Goal: Task Accomplishment & Management: Complete application form

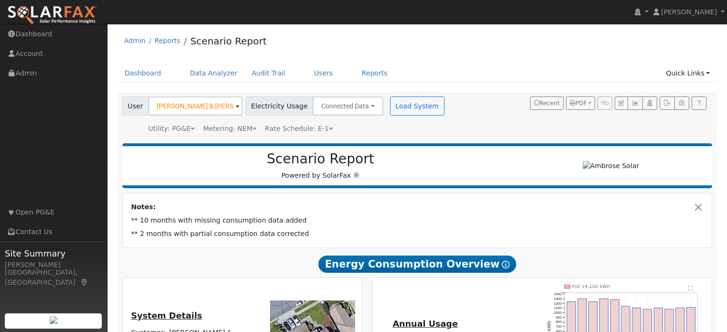
scroll to position [620, 0]
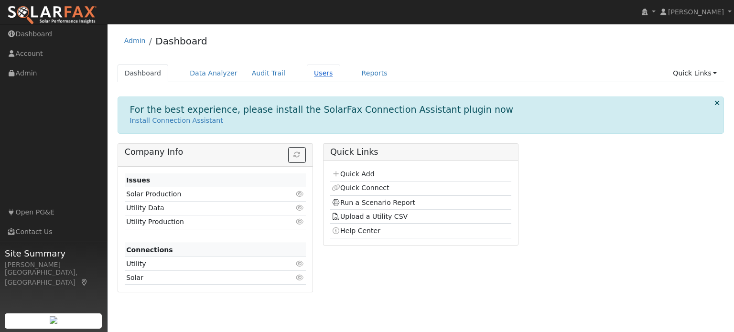
click at [308, 74] on link "Users" at bounding box center [323, 74] width 33 height 18
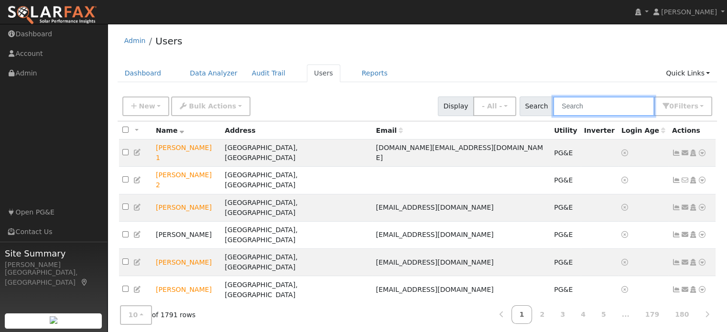
click at [600, 101] on input "text" at bounding box center [603, 107] width 101 height 20
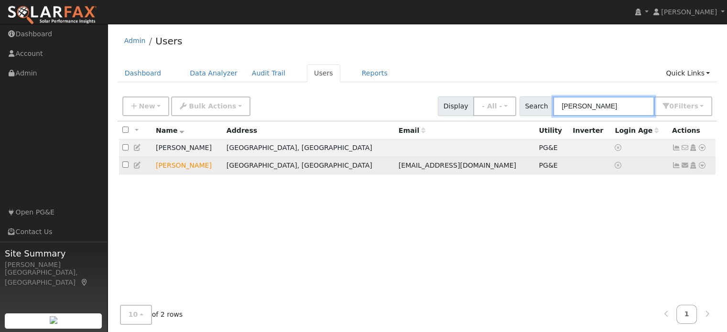
type input "patrick s"
click at [700, 166] on icon at bounding box center [702, 165] width 9 height 7
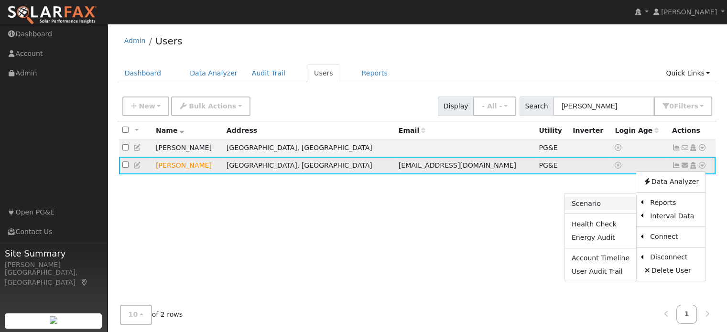
click at [605, 205] on link "Scenario" at bounding box center [600, 203] width 71 height 13
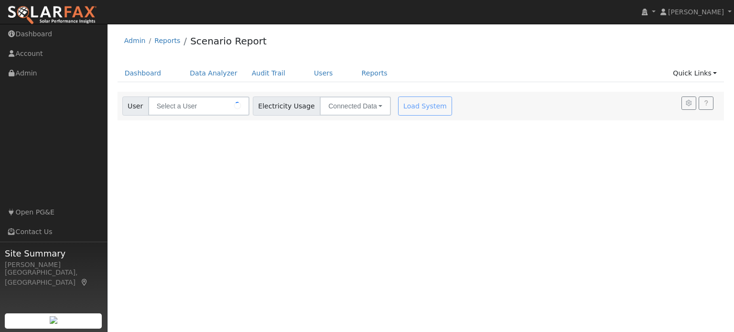
type input "Patrick Scanlan"
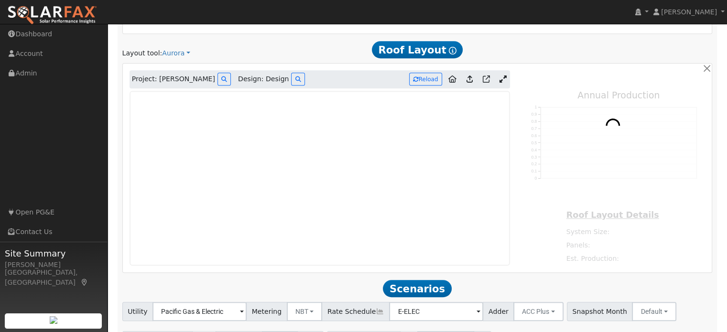
scroll to position [505, 0]
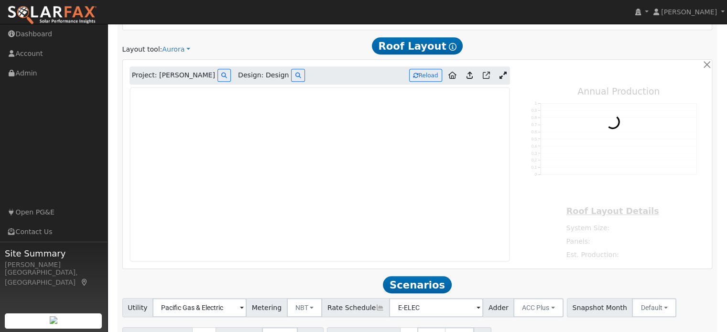
type input "0"
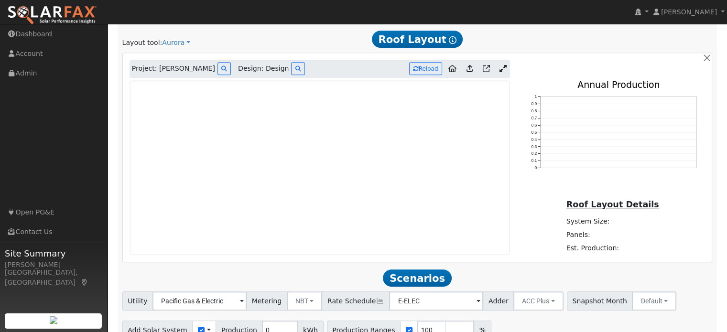
scroll to position [512, 0]
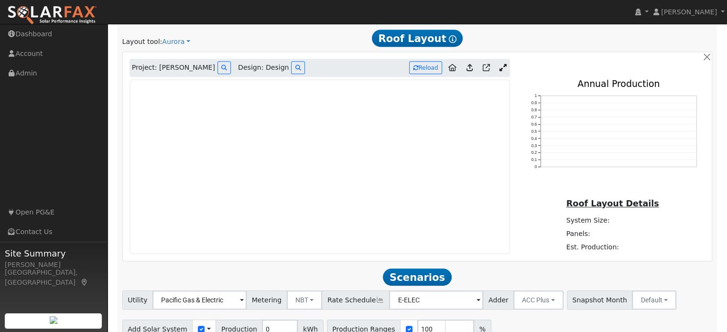
click at [504, 70] on icon at bounding box center [503, 67] width 7 height 7
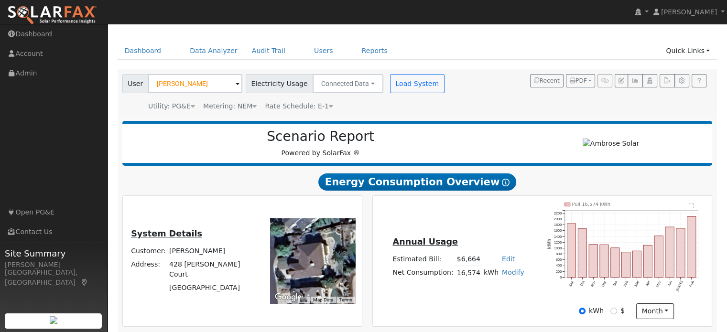
scroll to position [0, 0]
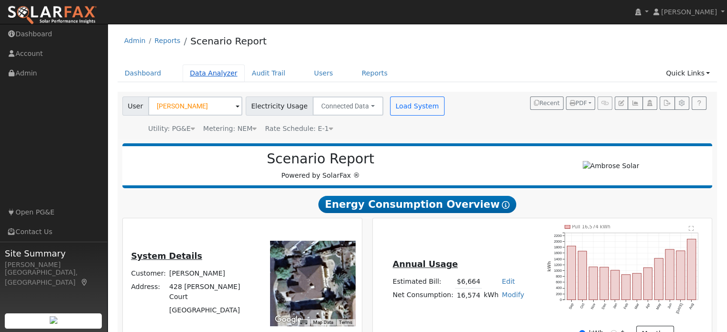
click at [211, 76] on link "Data Analyzer" at bounding box center [214, 74] width 62 height 18
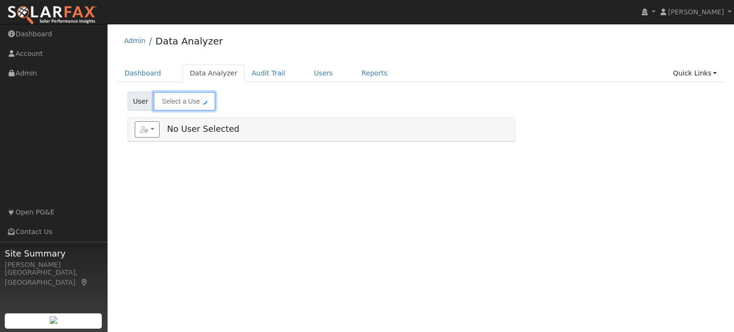
type input "Allison & Evan Prince"
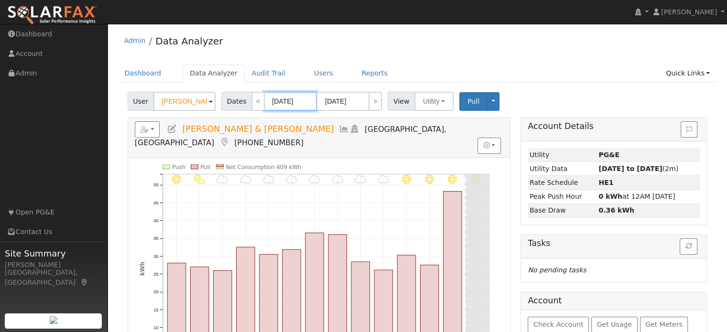
click at [271, 105] on input "09/04/2025" at bounding box center [290, 101] width 53 height 19
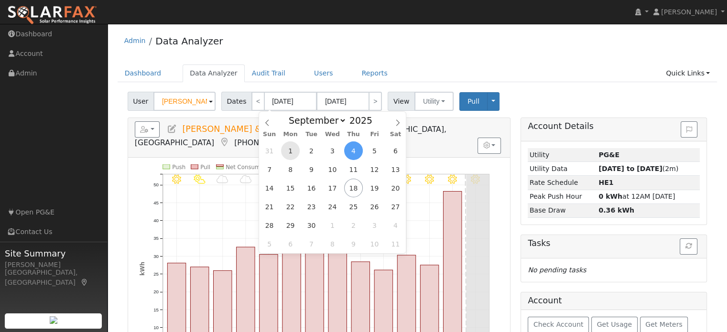
click at [288, 151] on span "1" at bounding box center [290, 150] width 19 height 19
type input "09/01/2025"
type input "09/30/2025"
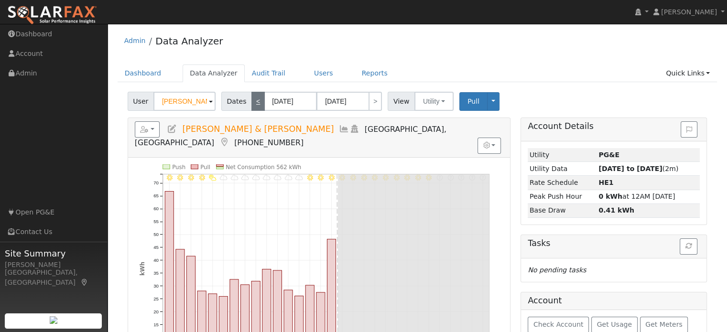
click at [253, 107] on link "<" at bounding box center [257, 101] width 13 height 19
type input "08/01/2025"
type input "08/31/2025"
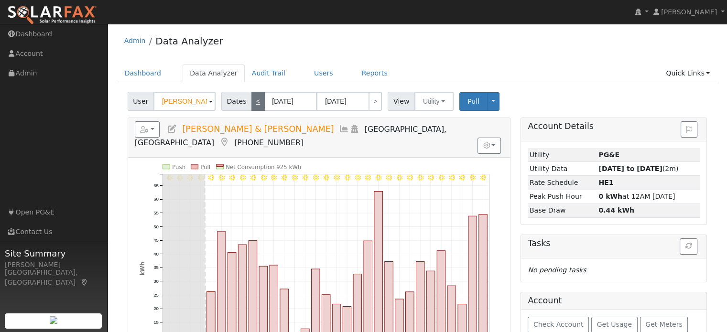
click at [253, 107] on link "<" at bounding box center [257, 101] width 13 height 19
type input "07/01/2025"
type input "07/31/2025"
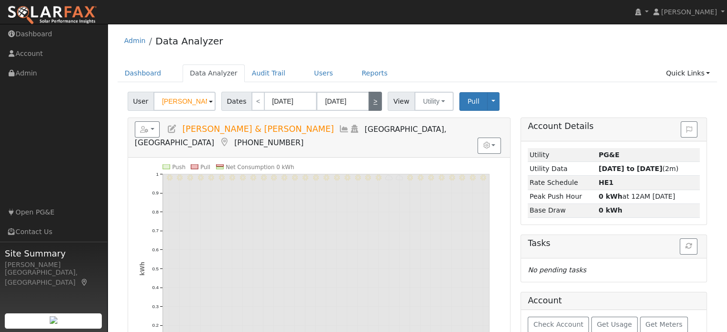
click at [369, 106] on link ">" at bounding box center [375, 101] width 13 height 19
type input "08/01/2025"
type input "08/31/2025"
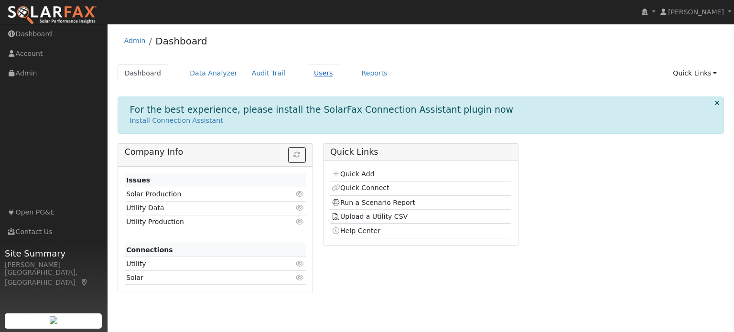
click at [307, 72] on link "Users" at bounding box center [323, 74] width 33 height 18
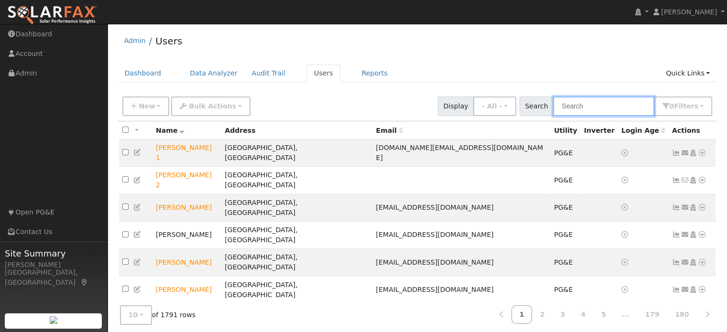
click at [601, 108] on input "text" at bounding box center [603, 107] width 101 height 20
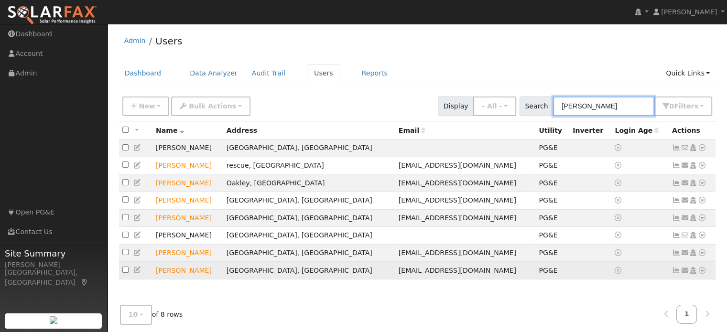
type input "patrick"
click at [702, 274] on icon at bounding box center [702, 270] width 9 height 7
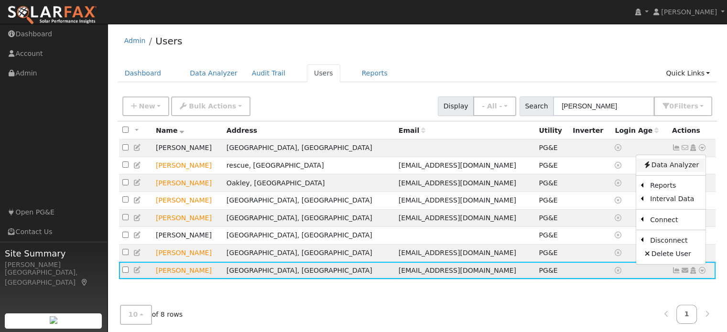
click at [676, 172] on link "Data Analyzer" at bounding box center [670, 164] width 69 height 13
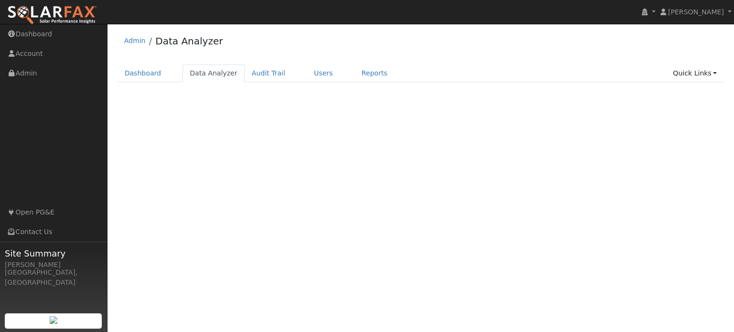
select select "8"
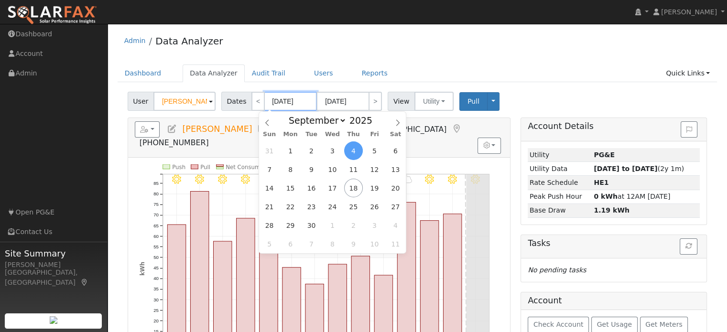
click at [281, 105] on input "[DATE]" at bounding box center [290, 101] width 53 height 19
click at [289, 152] on span "1" at bounding box center [290, 150] width 19 height 19
type input "09/01/2025"
type input "09/30/2025"
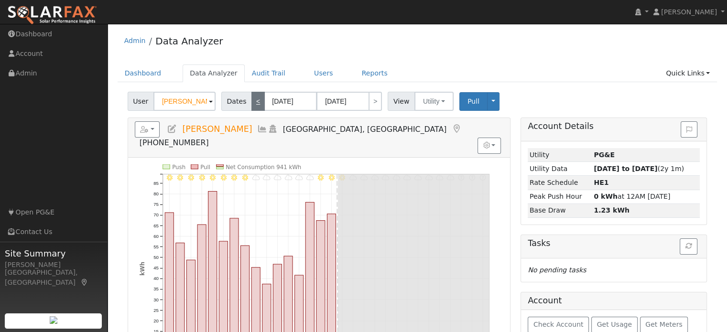
click at [254, 100] on link "<" at bounding box center [257, 101] width 13 height 19
type input "08/01/2025"
type input "08/31/2025"
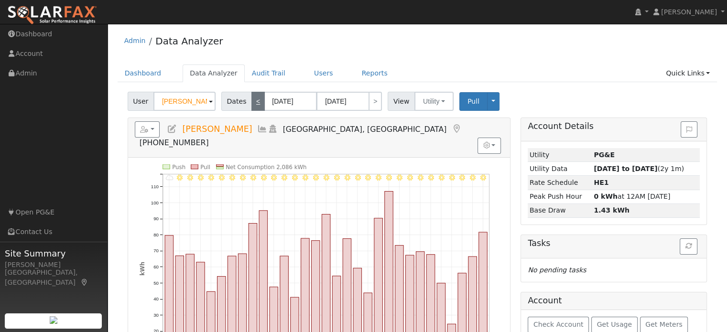
click at [254, 100] on link "<" at bounding box center [257, 101] width 13 height 19
type input "07/01/2025"
type input "07/31/2025"
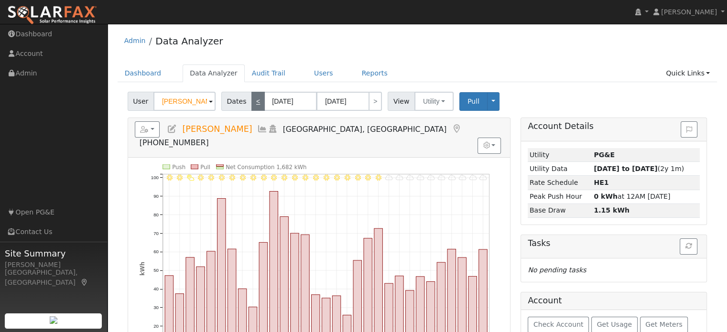
click at [254, 100] on link "<" at bounding box center [257, 101] width 13 height 19
type input "06/01/2025"
type input "06/30/2025"
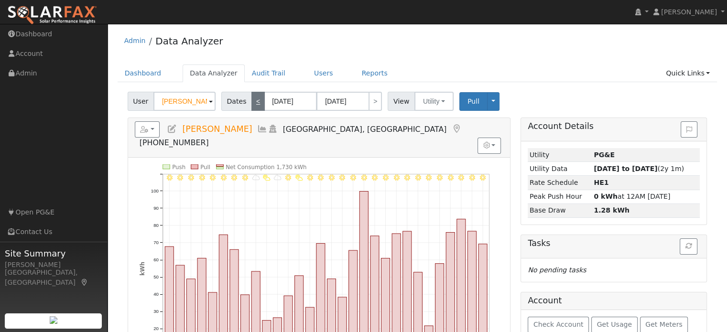
click at [254, 100] on link "<" at bounding box center [257, 101] width 13 height 19
type input "05/01/2025"
type input "05/31/2025"
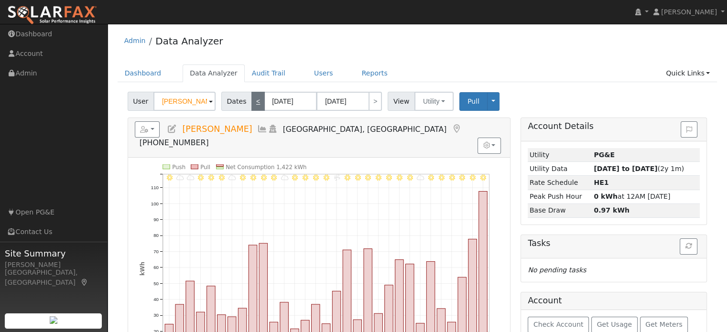
click at [254, 100] on link "<" at bounding box center [257, 101] width 13 height 19
type input "04/01/2025"
type input "04/30/2025"
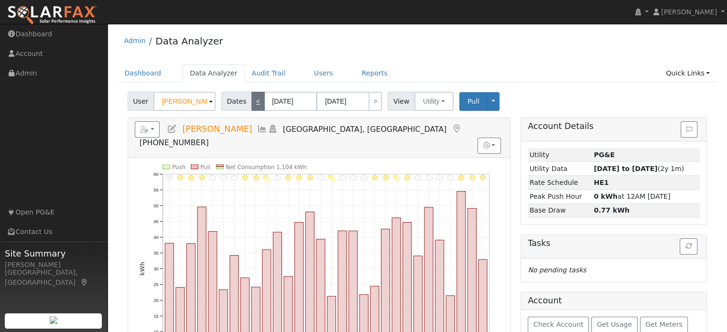
click at [254, 100] on link "<" at bounding box center [257, 101] width 13 height 19
type input "03/01/2025"
type input "03/31/2025"
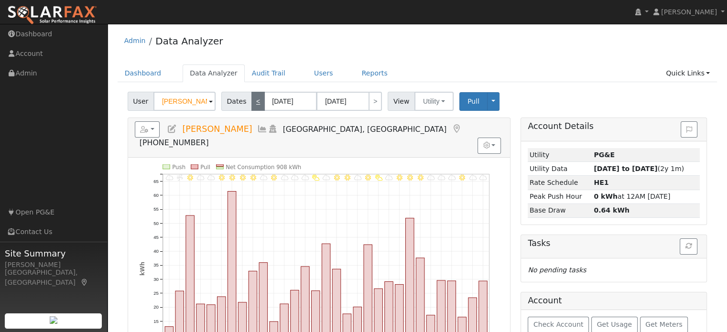
click at [254, 100] on link "<" at bounding box center [257, 101] width 13 height 19
type input "02/01/2025"
type input "02/28/2025"
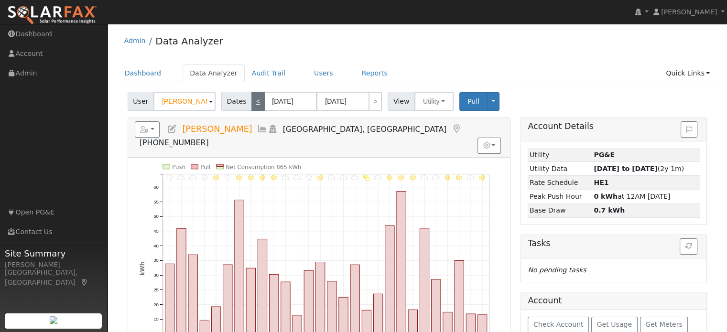
click at [254, 100] on link "<" at bounding box center [257, 101] width 13 height 19
type input "01/01/2025"
type input "01/31/2025"
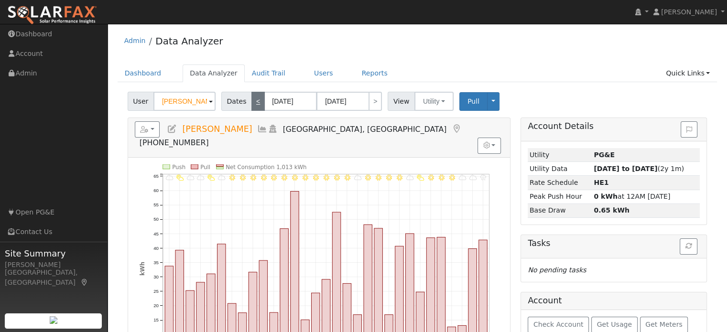
click at [254, 100] on link "<" at bounding box center [257, 101] width 13 height 19
type input "12/01/2024"
type input "12/31/2024"
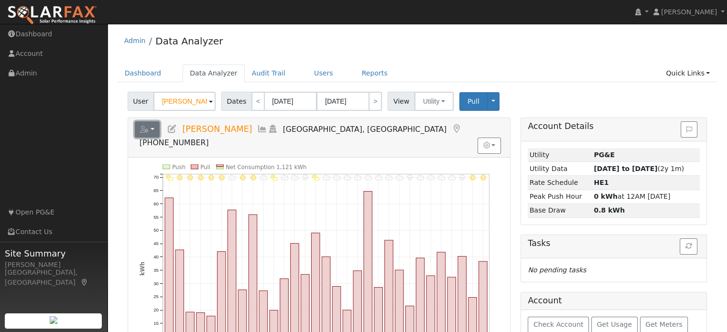
click at [154, 129] on button "button" at bounding box center [147, 129] width 25 height 16
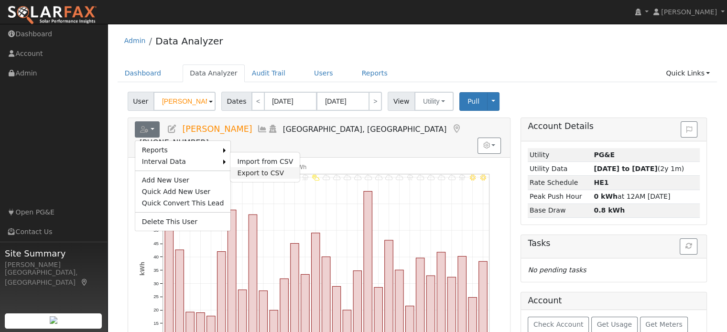
click at [238, 170] on link "Export to CSV" at bounding box center [264, 172] width 69 height 11
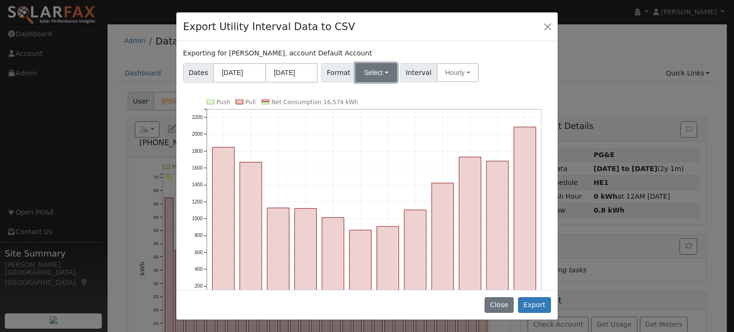
click at [379, 71] on button "Select" at bounding box center [377, 72] width 42 height 19
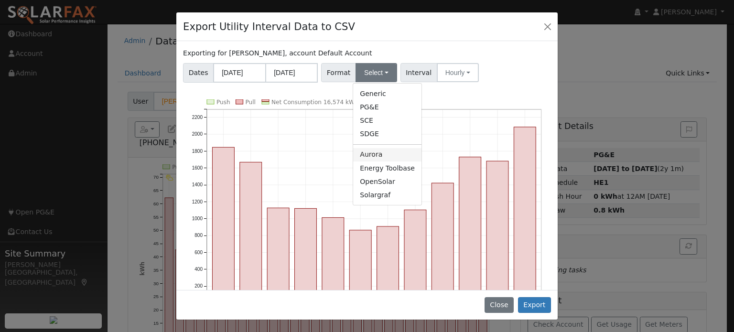
click at [381, 158] on link "Aurora" at bounding box center [387, 154] width 68 height 13
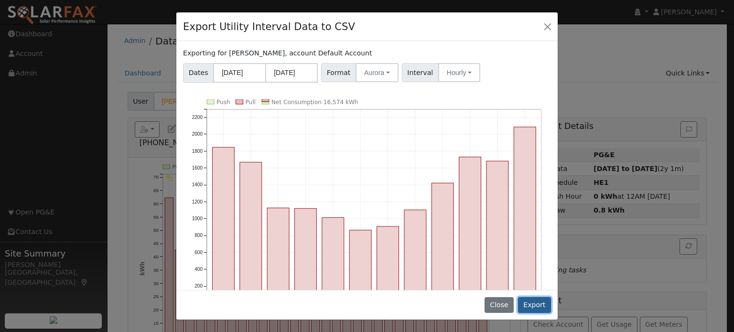
click at [541, 304] on button "Export" at bounding box center [534, 305] width 33 height 16
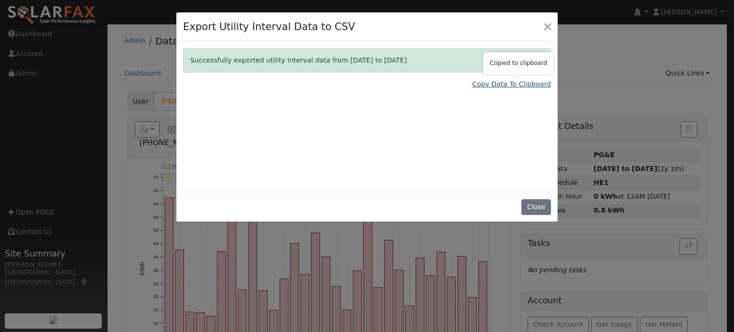
click at [516, 87] on link "Copy Data To Clipboard" at bounding box center [511, 84] width 79 height 10
click at [513, 82] on link "Copy Data To Clipboard" at bounding box center [511, 84] width 79 height 10
click at [543, 83] on link "Copy Data To Clipboard" at bounding box center [511, 84] width 79 height 10
click at [551, 23] on button "Close" at bounding box center [547, 26] width 13 height 13
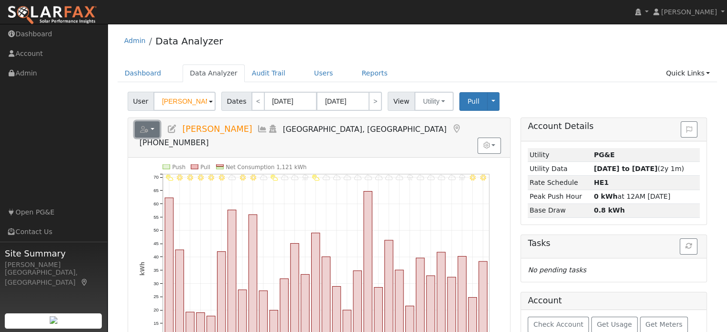
click at [152, 127] on button "button" at bounding box center [147, 129] width 25 height 16
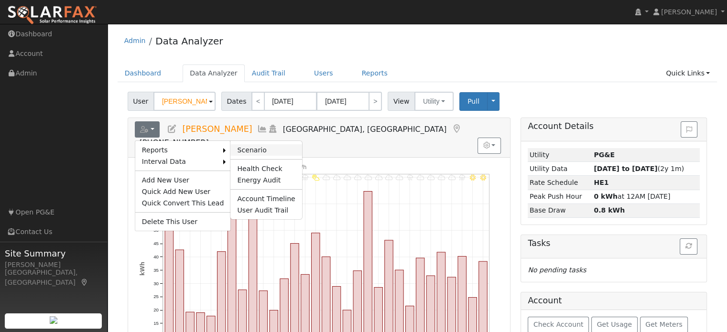
click at [239, 152] on link "Scenario" at bounding box center [265, 149] width 71 height 11
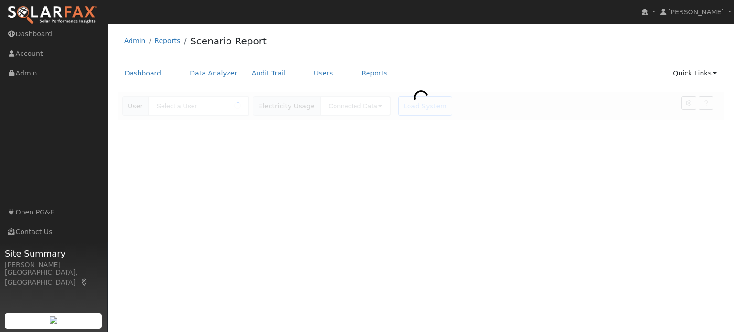
type input "[PERSON_NAME]"
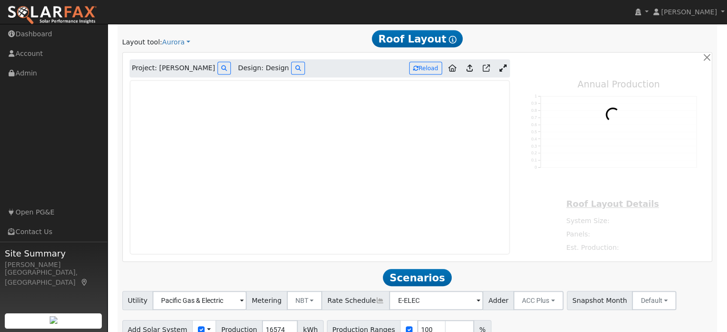
type input "12450"
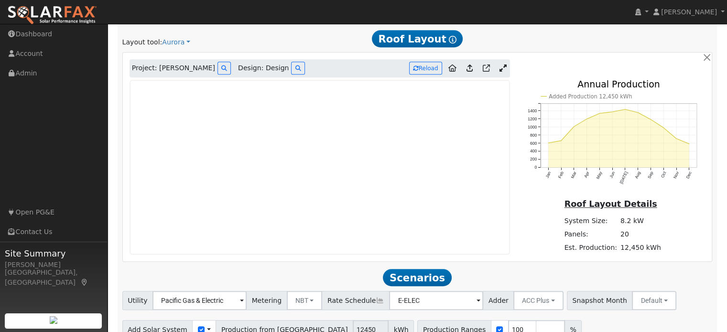
scroll to position [485, 0]
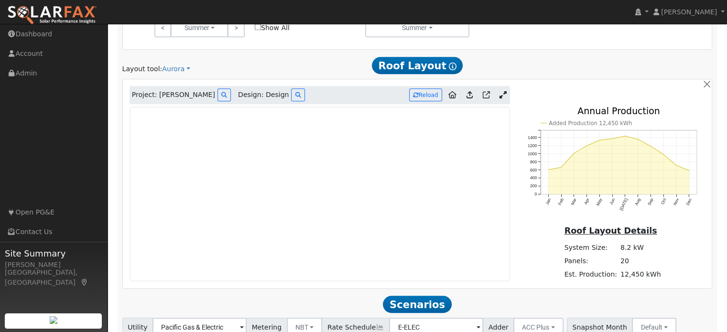
click at [500, 97] on icon at bounding box center [503, 94] width 7 height 7
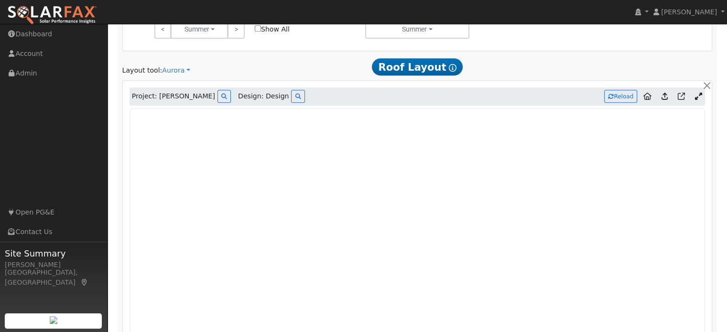
scroll to position [485, 0]
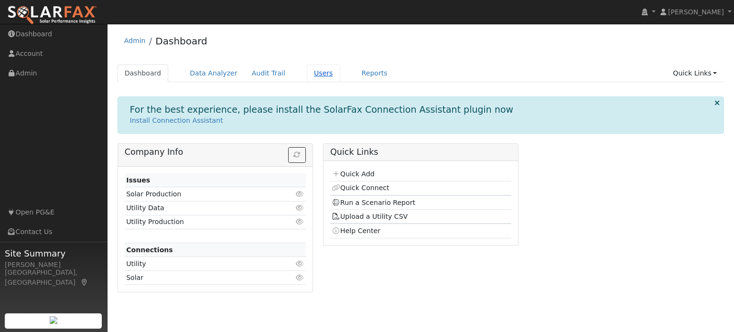
click at [310, 74] on link "Users" at bounding box center [323, 74] width 33 height 18
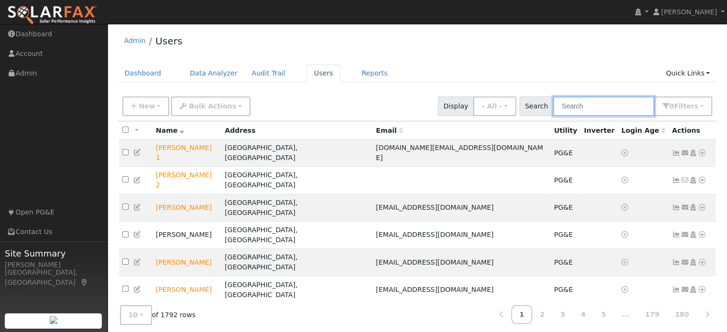
click at [586, 111] on input "text" at bounding box center [603, 107] width 101 height 20
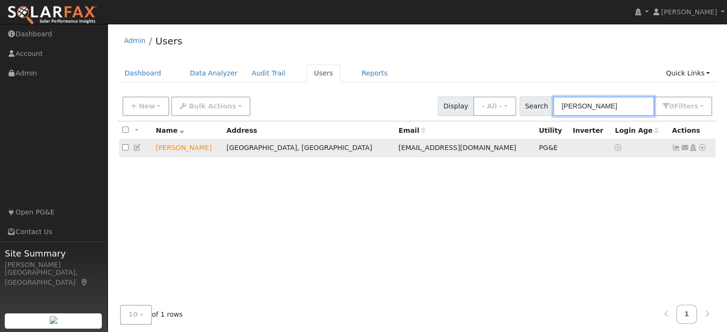
type input "patrick sc"
click at [703, 151] on icon at bounding box center [702, 147] width 9 height 7
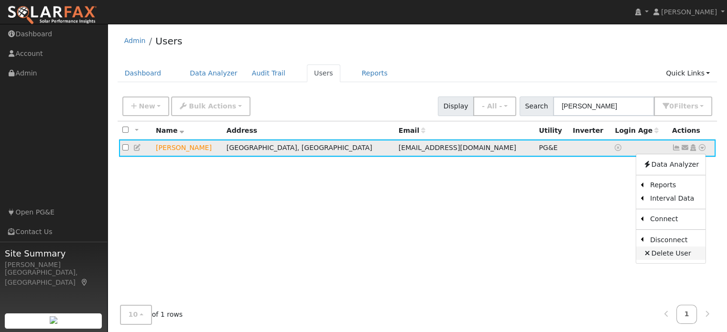
click at [671, 251] on link "Delete User" at bounding box center [670, 253] width 69 height 13
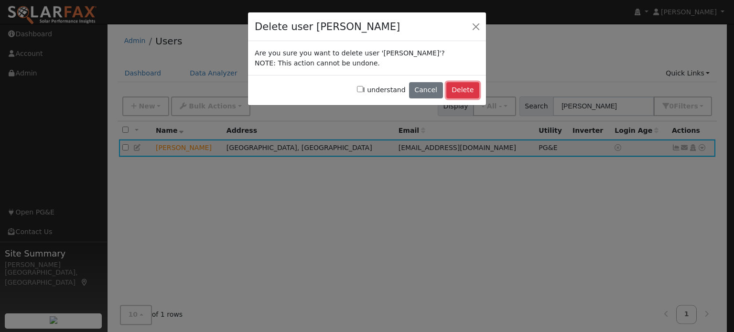
click at [462, 93] on button "Delete" at bounding box center [462, 90] width 33 height 16
click at [363, 90] on input "I understand" at bounding box center [360, 89] width 6 height 6
checkbox input "true"
click at [472, 94] on button "Delete" at bounding box center [462, 90] width 33 height 16
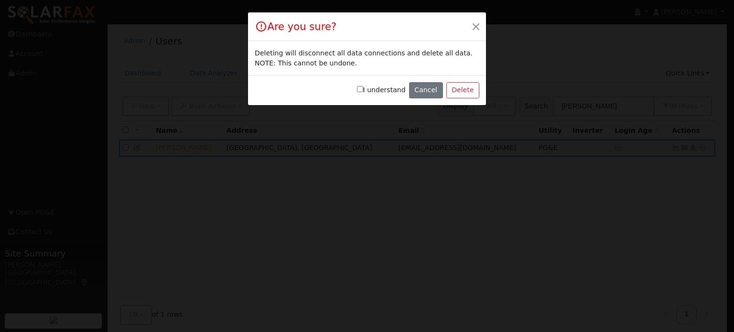
click at [363, 86] on input "I understand" at bounding box center [360, 89] width 6 height 6
checkbox input "true"
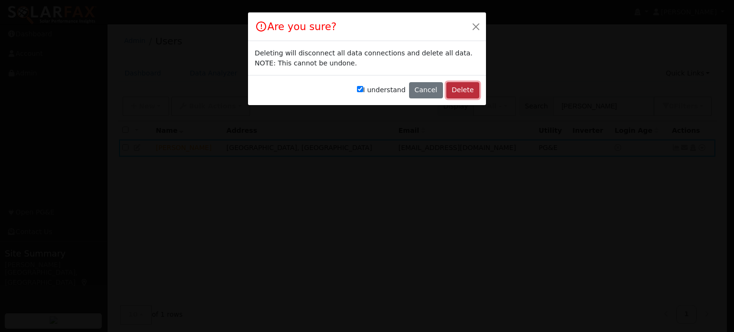
click at [462, 89] on button "Delete" at bounding box center [462, 90] width 33 height 16
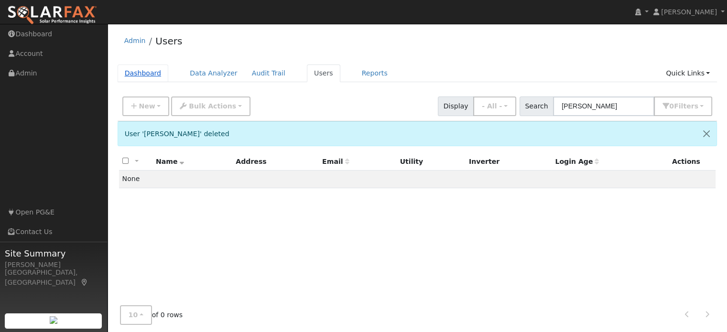
click at [150, 74] on link "Dashboard" at bounding box center [143, 74] width 51 height 18
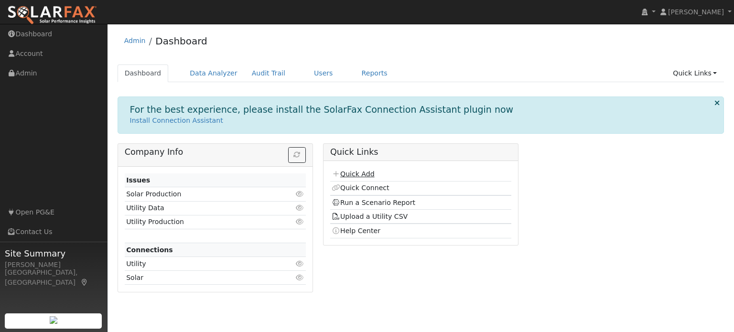
click at [360, 170] on link "Quick Add" at bounding box center [353, 174] width 43 height 8
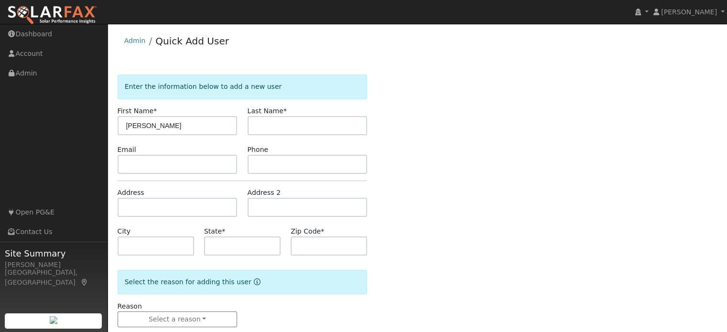
type input "[PERSON_NAME]"
click at [317, 123] on input "text" at bounding box center [308, 125] width 120 height 19
type input "[PERSON_NAME]"
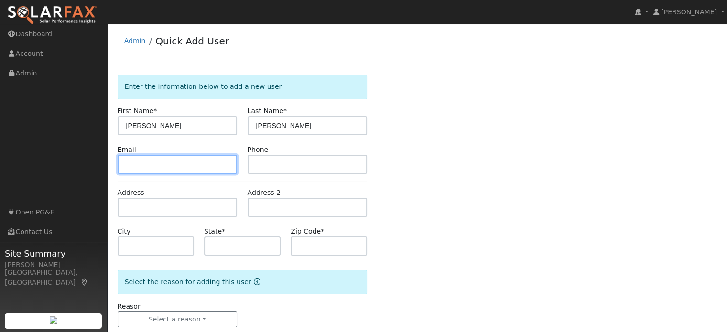
click at [184, 167] on input "text" at bounding box center [178, 164] width 120 height 19
type input "[EMAIL_ADDRESS][DOMAIN_NAME]"
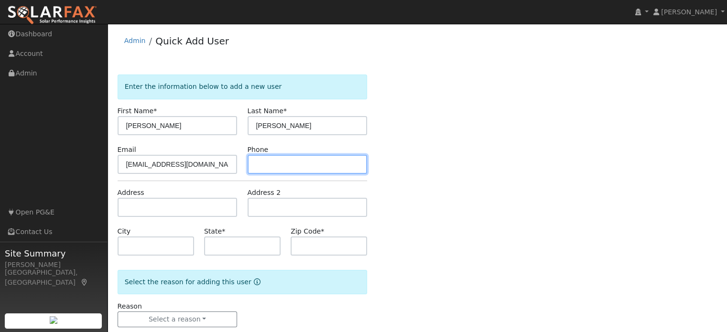
click at [267, 170] on input "text" at bounding box center [308, 164] width 120 height 19
type input "7078030439"
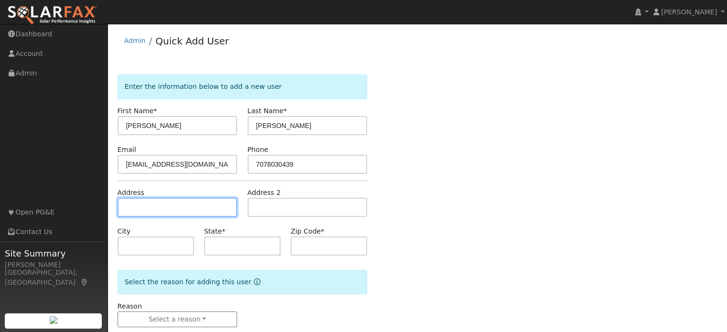
click at [203, 202] on input "text" at bounding box center [178, 207] width 120 height 19
type input "428 [PERSON_NAME] Court"
type input "Benicia"
type input "CA"
type input "94510"
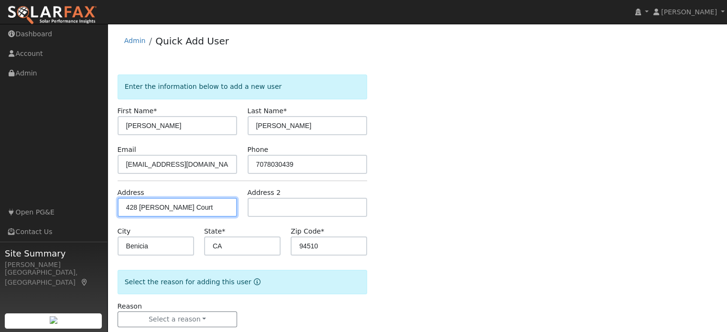
scroll to position [19, 0]
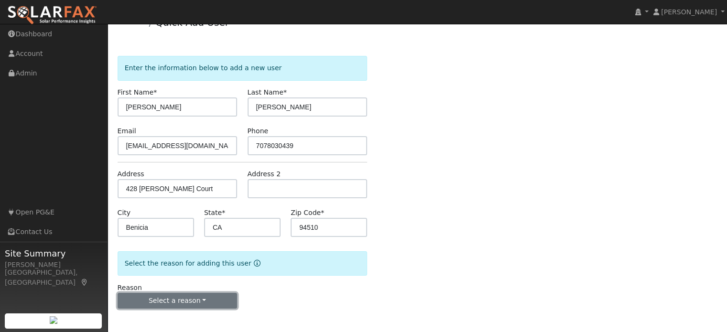
click at [186, 301] on button "Select a reason" at bounding box center [178, 301] width 120 height 16
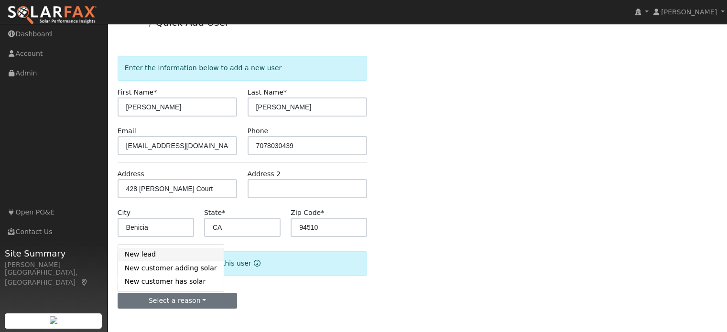
click at [164, 253] on link "New lead" at bounding box center [171, 254] width 106 height 13
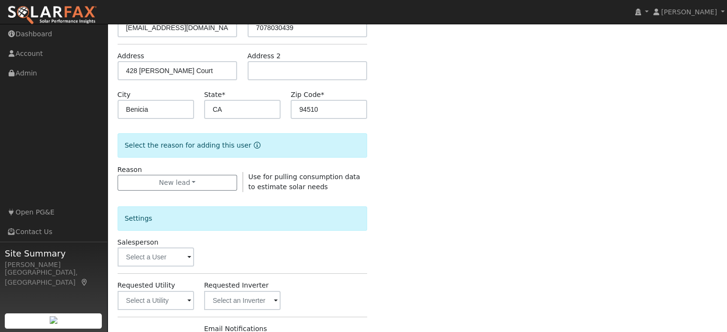
scroll to position [137, 0]
click at [174, 253] on input "text" at bounding box center [156, 256] width 76 height 19
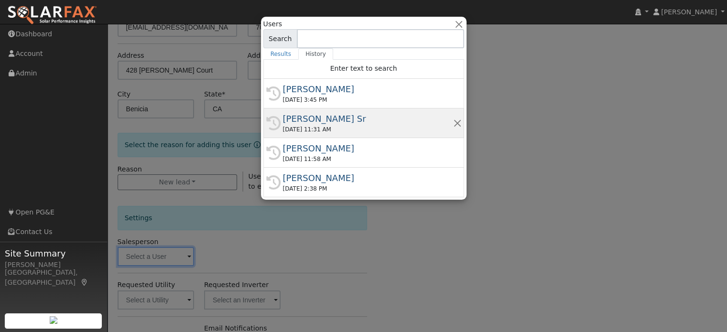
click at [317, 125] on div "09/17/2025 11:31 AM" at bounding box center [368, 129] width 170 height 9
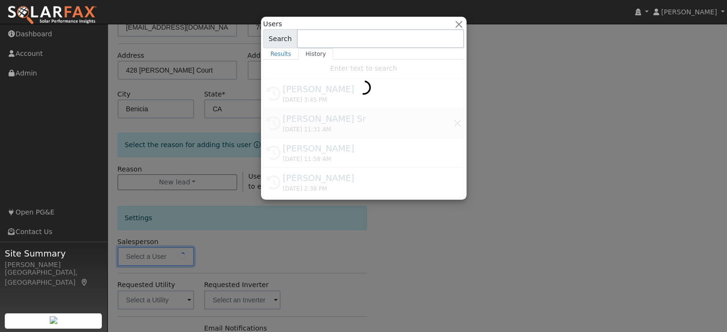
type input "Mark Schroeder Sr"
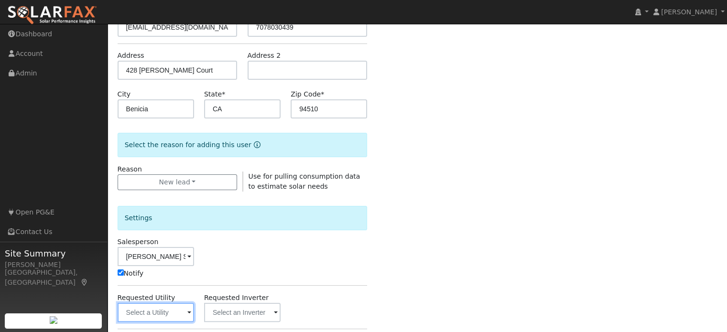
click at [163, 318] on input "text" at bounding box center [156, 312] width 76 height 19
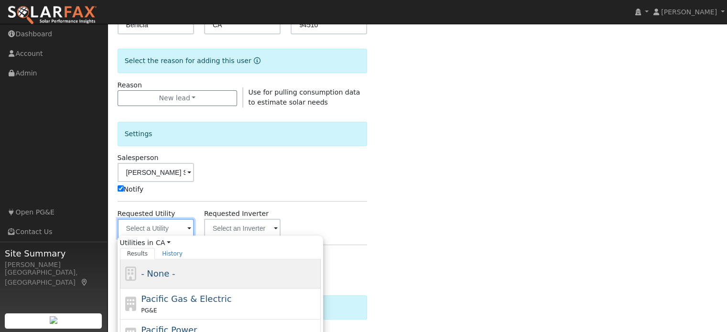
scroll to position [222, 0]
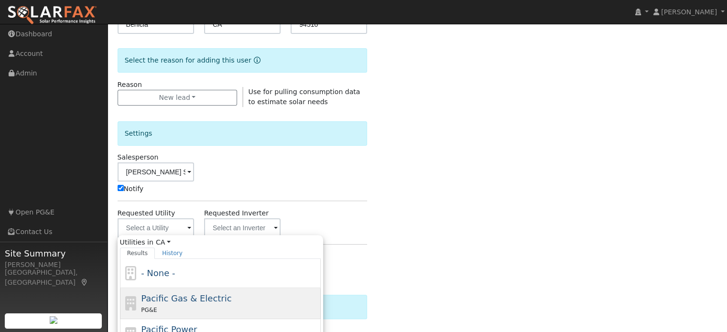
click at [184, 300] on span "Pacific Gas & Electric" at bounding box center [186, 299] width 90 height 10
type input "Pacific Gas & Electric"
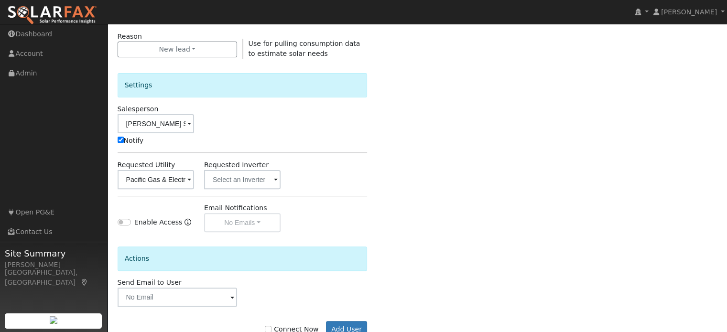
scroll to position [298, 0]
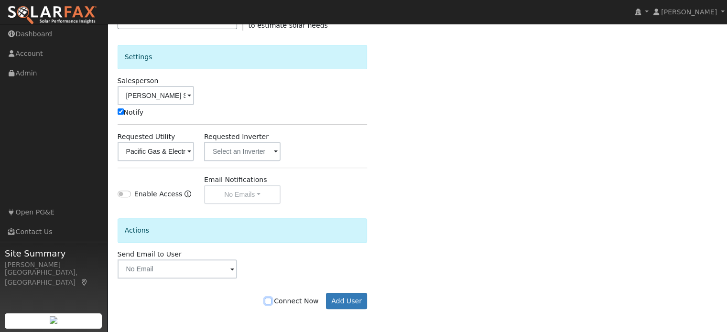
click at [272, 300] on input "Connect Now" at bounding box center [268, 301] width 7 height 7
checkbox input "true"
click at [349, 302] on button "Add User" at bounding box center [347, 301] width 42 height 16
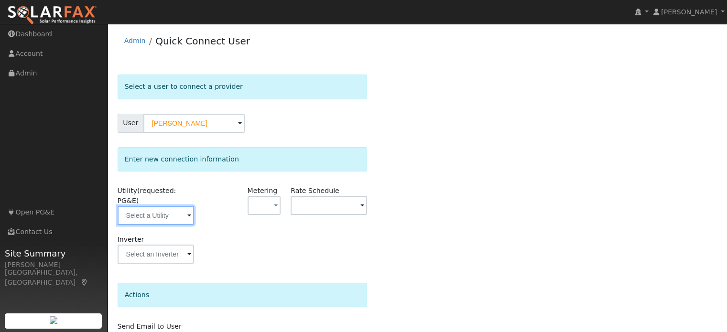
click at [157, 206] on input "text" at bounding box center [156, 215] width 76 height 19
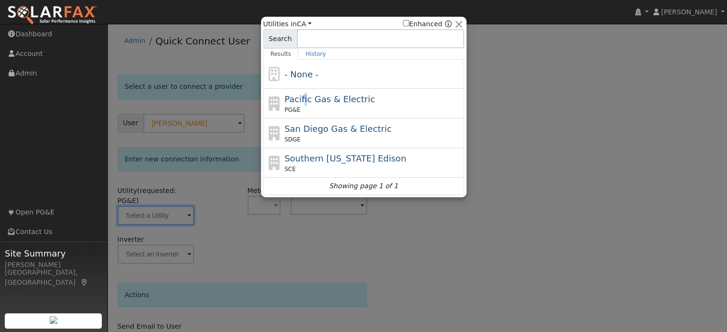
drag, startPoint x: 333, startPoint y: 107, endPoint x: 302, endPoint y: 98, distance: 32.2
click at [302, 98] on span "Pacific Gas & Electric" at bounding box center [329, 99] width 90 height 10
type input "PG&E"
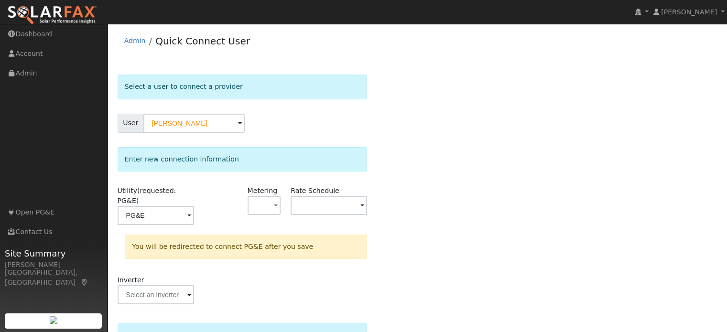
scroll to position [88, 0]
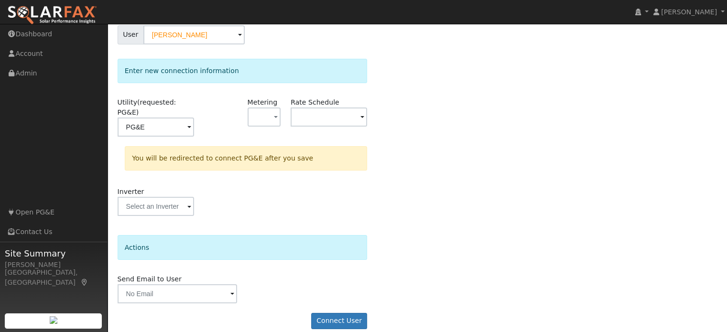
click at [340, 319] on form "Select a user to connect a provider User Patrick Scanlan Account Default Accoun…" at bounding box center [243, 162] width 250 height 352
click at [342, 313] on button "Connect User" at bounding box center [339, 321] width 56 height 16
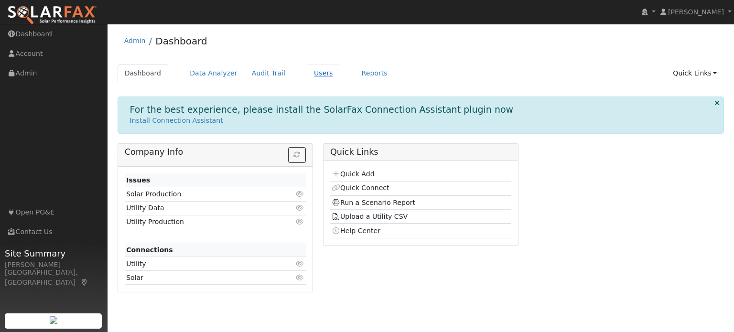
click at [307, 74] on link "Users" at bounding box center [323, 74] width 33 height 18
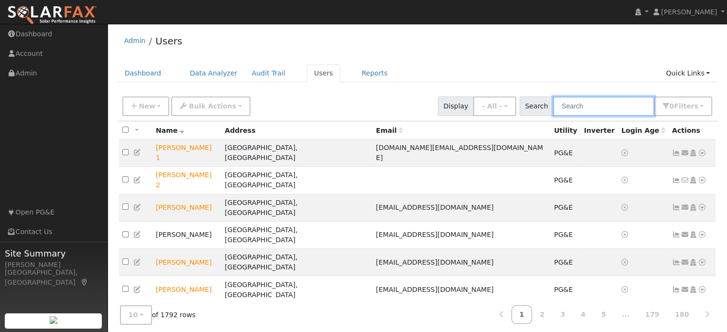
click at [572, 107] on input "text" at bounding box center [603, 107] width 101 height 20
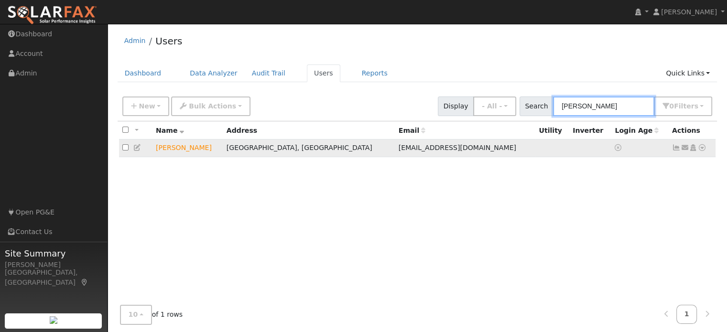
type input "patrick scan"
click at [703, 145] on icon at bounding box center [702, 147] width 9 height 7
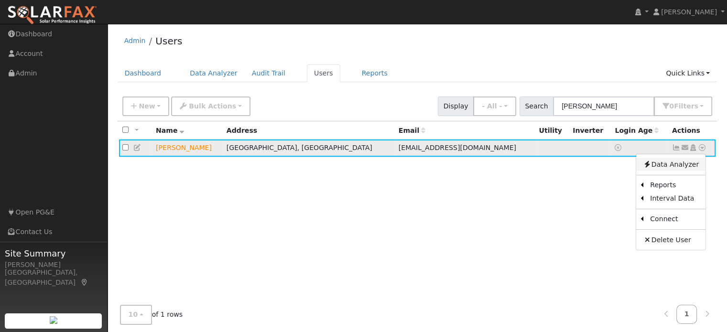
click at [662, 165] on link "Data Analyzer" at bounding box center [670, 164] width 69 height 13
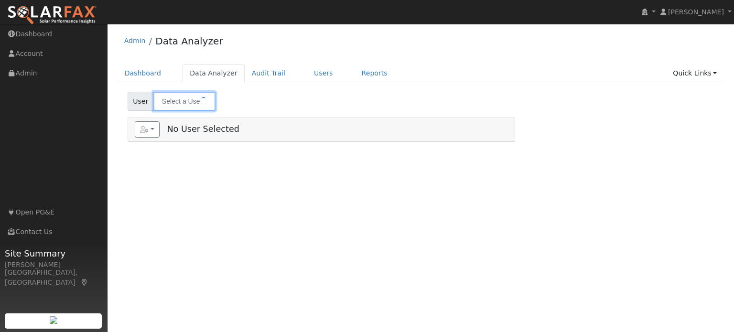
type input "[PERSON_NAME]"
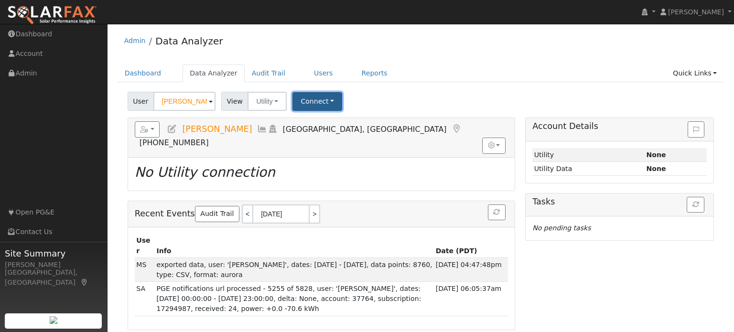
click at [313, 97] on button "Connect" at bounding box center [318, 101] width 50 height 19
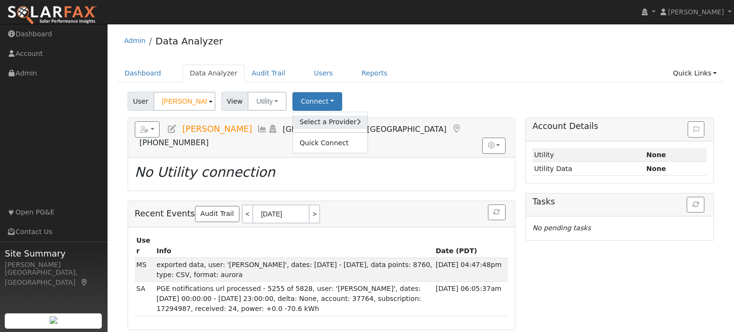
click at [325, 121] on link "Select a Provider" at bounding box center [330, 122] width 75 height 13
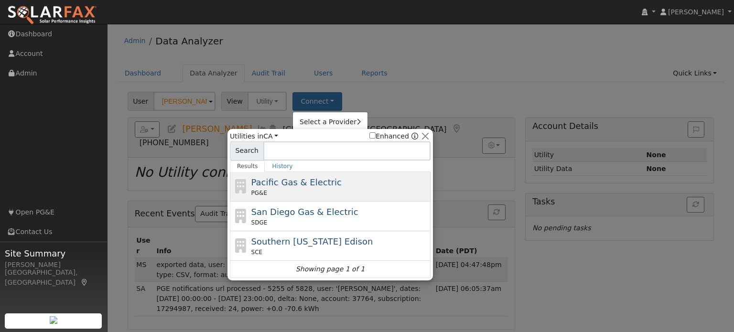
click at [318, 177] on span "Pacific Gas & Electric" at bounding box center [296, 182] width 90 height 10
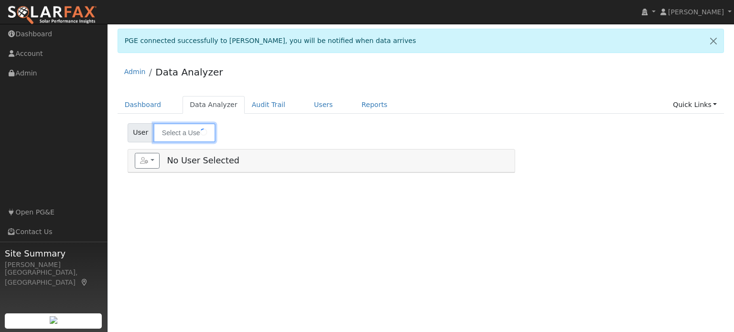
type input "[PERSON_NAME]"
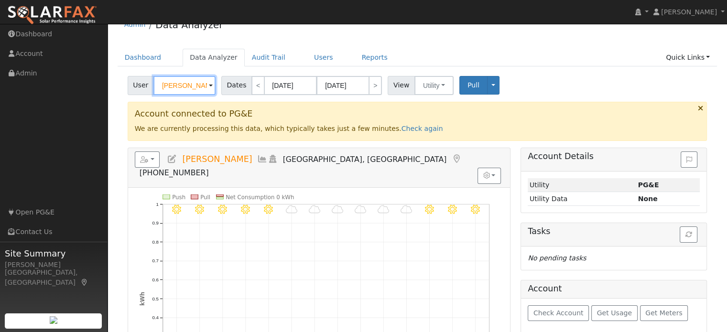
scroll to position [48, 0]
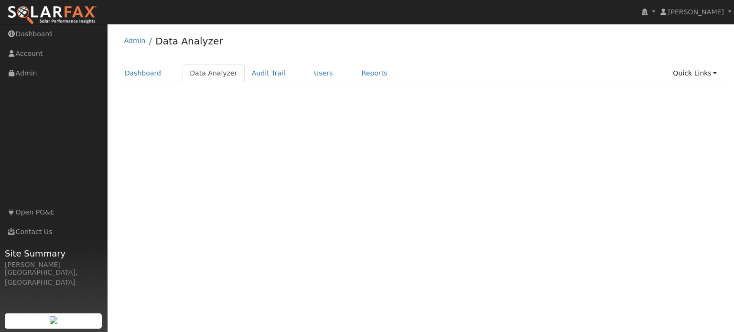
select select "8"
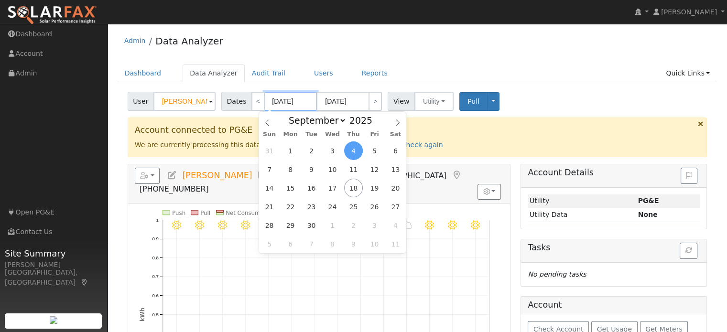
click at [279, 101] on input "[DATE]" at bounding box center [290, 101] width 53 height 19
click at [292, 149] on span "1" at bounding box center [290, 150] width 19 height 19
type input "09/01/2025"
type input "09/30/2025"
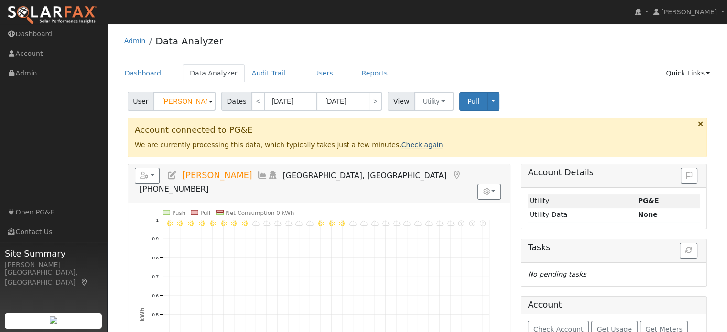
click at [402, 143] on link "Check again" at bounding box center [423, 145] width 42 height 8
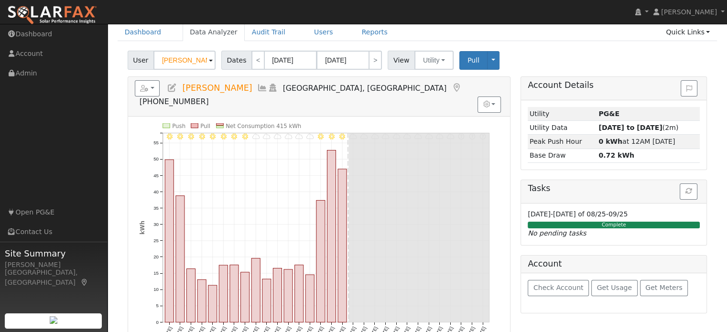
scroll to position [36, 0]
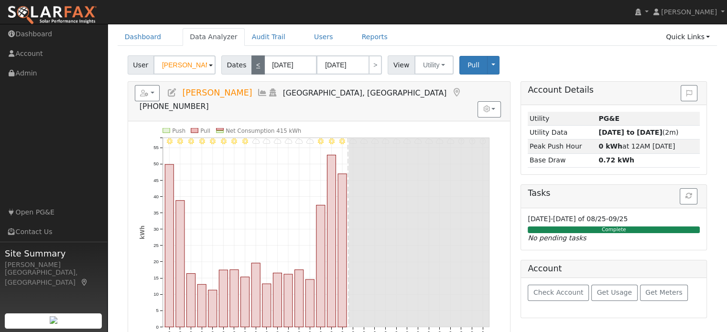
click at [254, 61] on link "<" at bounding box center [257, 64] width 13 height 19
type input "08/01/2025"
type input "08/31/2025"
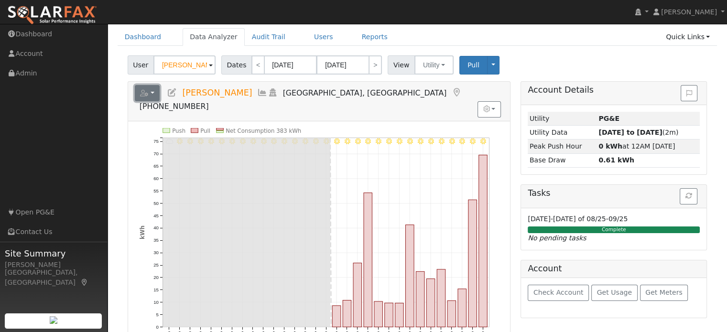
click at [152, 95] on button "button" at bounding box center [147, 93] width 25 height 16
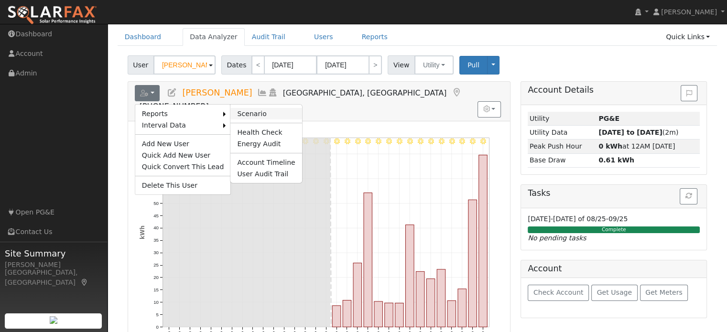
click at [237, 110] on link "Scenario" at bounding box center [265, 113] width 71 height 11
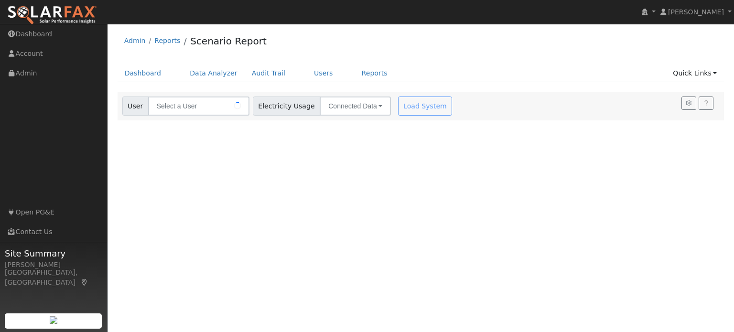
type input "[PERSON_NAME]"
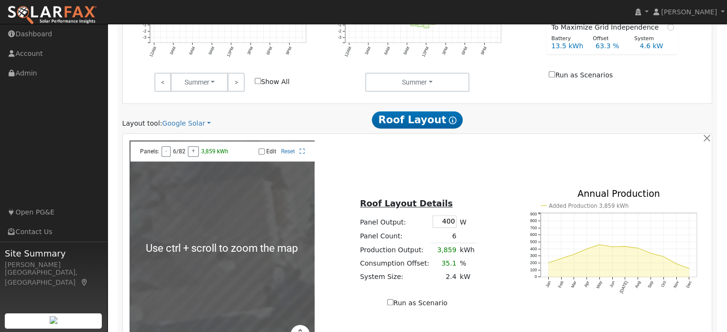
scroll to position [486, 0]
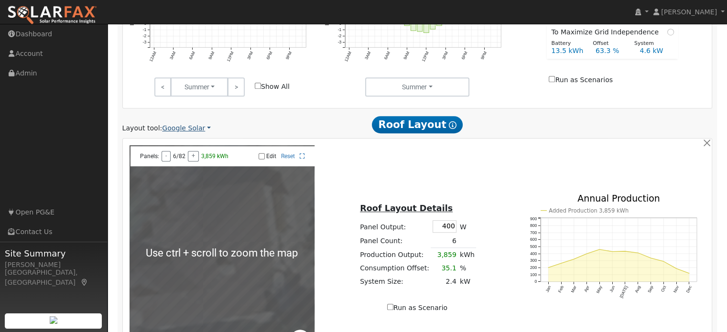
click at [178, 126] on link "Google Solar" at bounding box center [186, 128] width 49 height 10
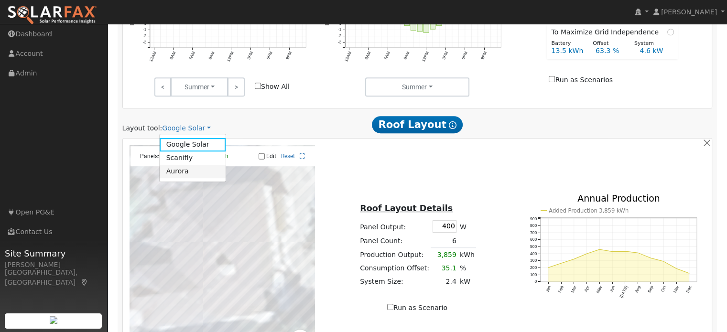
click at [182, 169] on link "Aurora" at bounding box center [193, 171] width 66 height 13
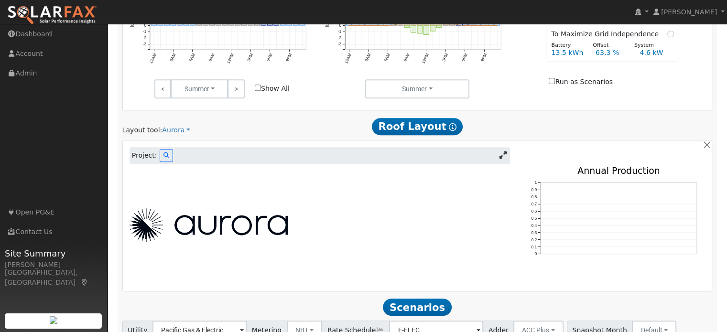
scroll to position [485, 0]
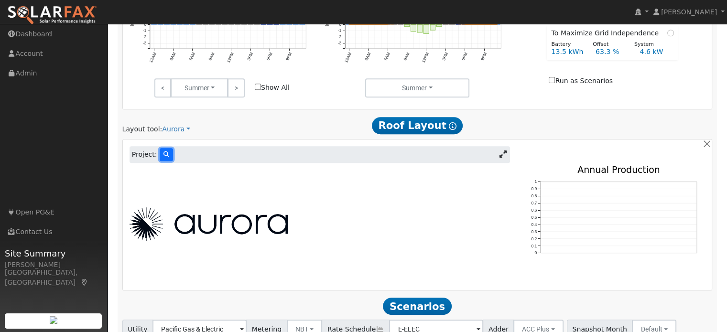
click at [160, 153] on button at bounding box center [166, 154] width 13 height 13
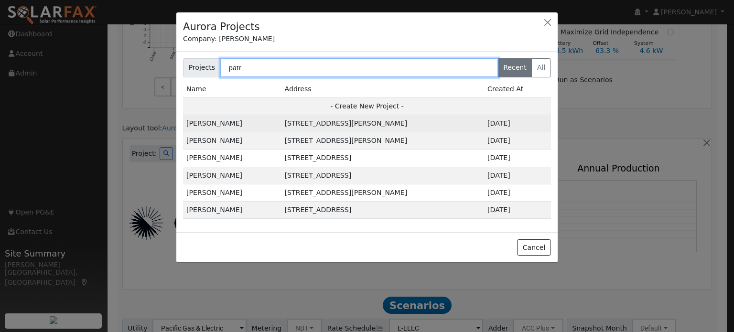
type input "patr"
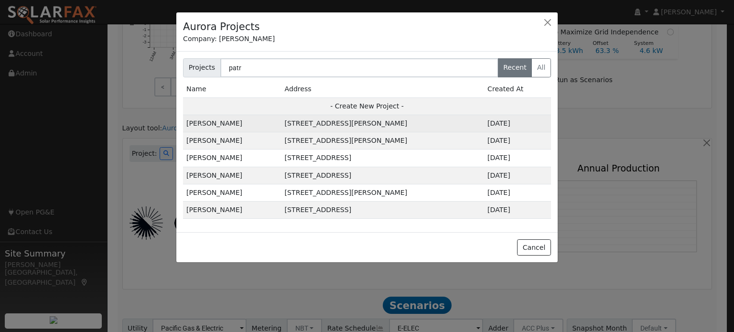
click at [296, 124] on td "[STREET_ADDRESS][PERSON_NAME]" at bounding box center [383, 123] width 203 height 17
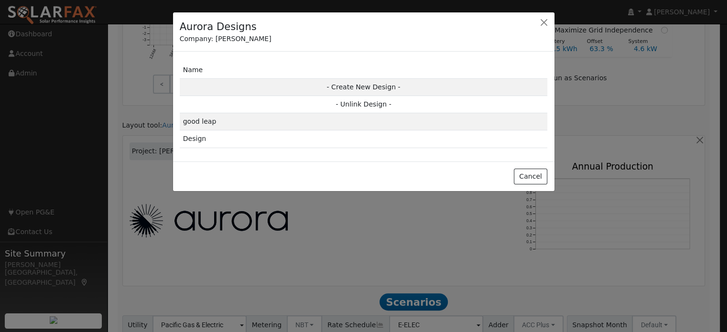
scroll to position [487, 0]
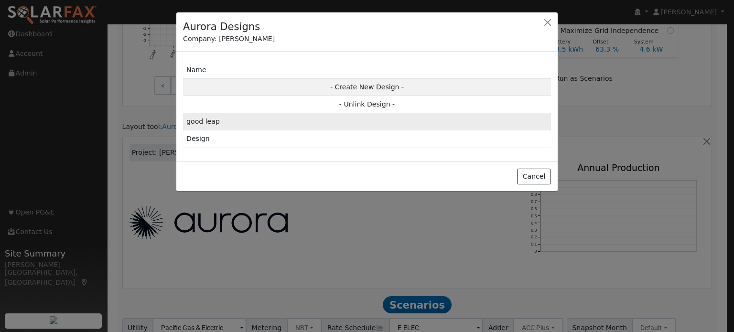
click at [312, 124] on td "good leap" at bounding box center [367, 121] width 368 height 17
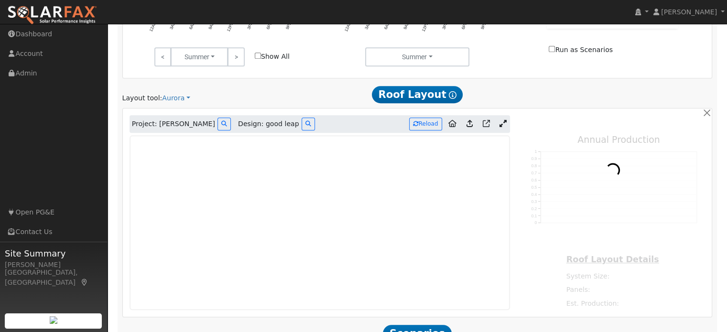
scroll to position [526, 0]
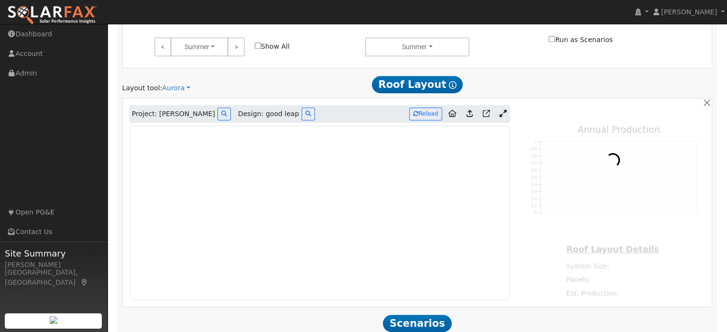
type input "20704"
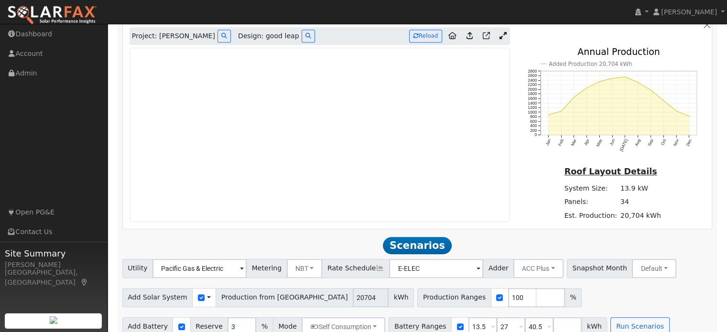
scroll to position [604, 0]
click at [537, 218] on div "Roof Layout Details System Size: 13.9 kW Panels: 34 Est. Production: 20,704 kWh" at bounding box center [613, 193] width 196 height 57
click at [503, 38] on icon at bounding box center [503, 35] width 7 height 7
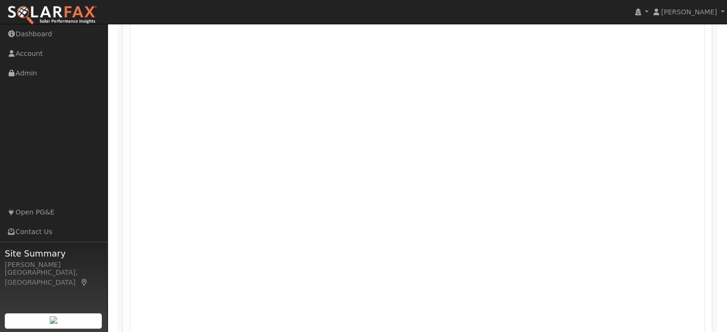
scroll to position [638, 0]
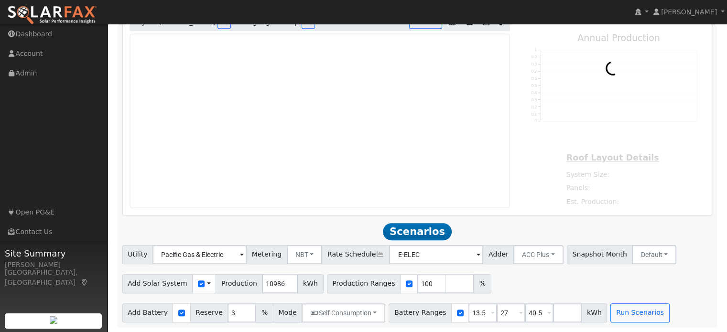
type input "20704"
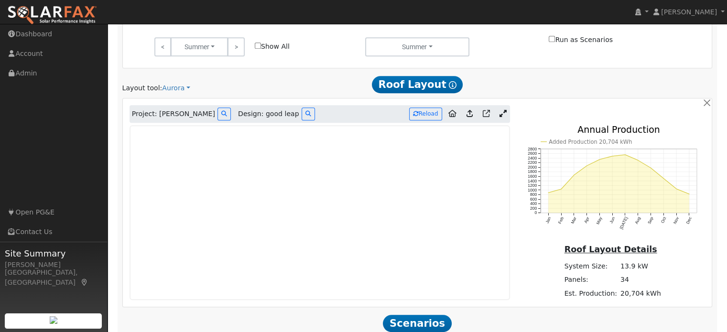
scroll to position [524, 0]
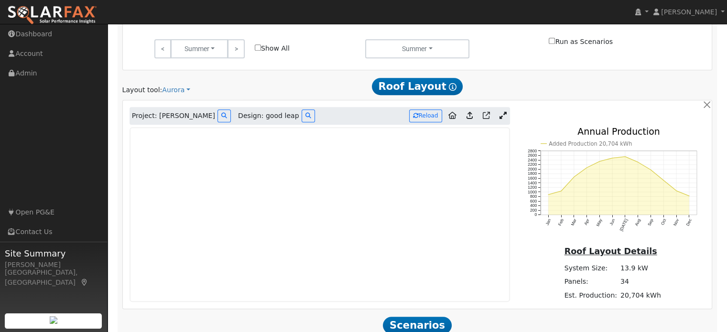
click at [505, 116] on icon at bounding box center [503, 115] width 7 height 7
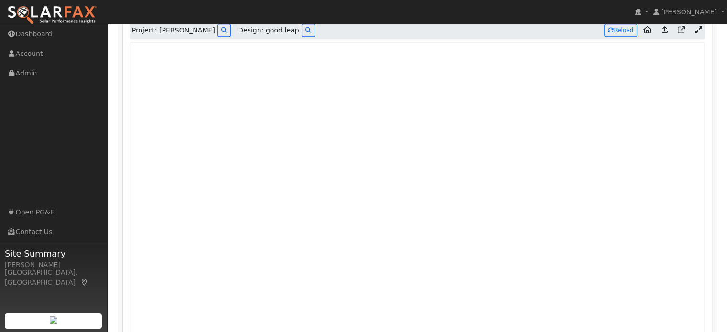
scroll to position [610, 0]
